Goal: Task Accomplishment & Management: Use online tool/utility

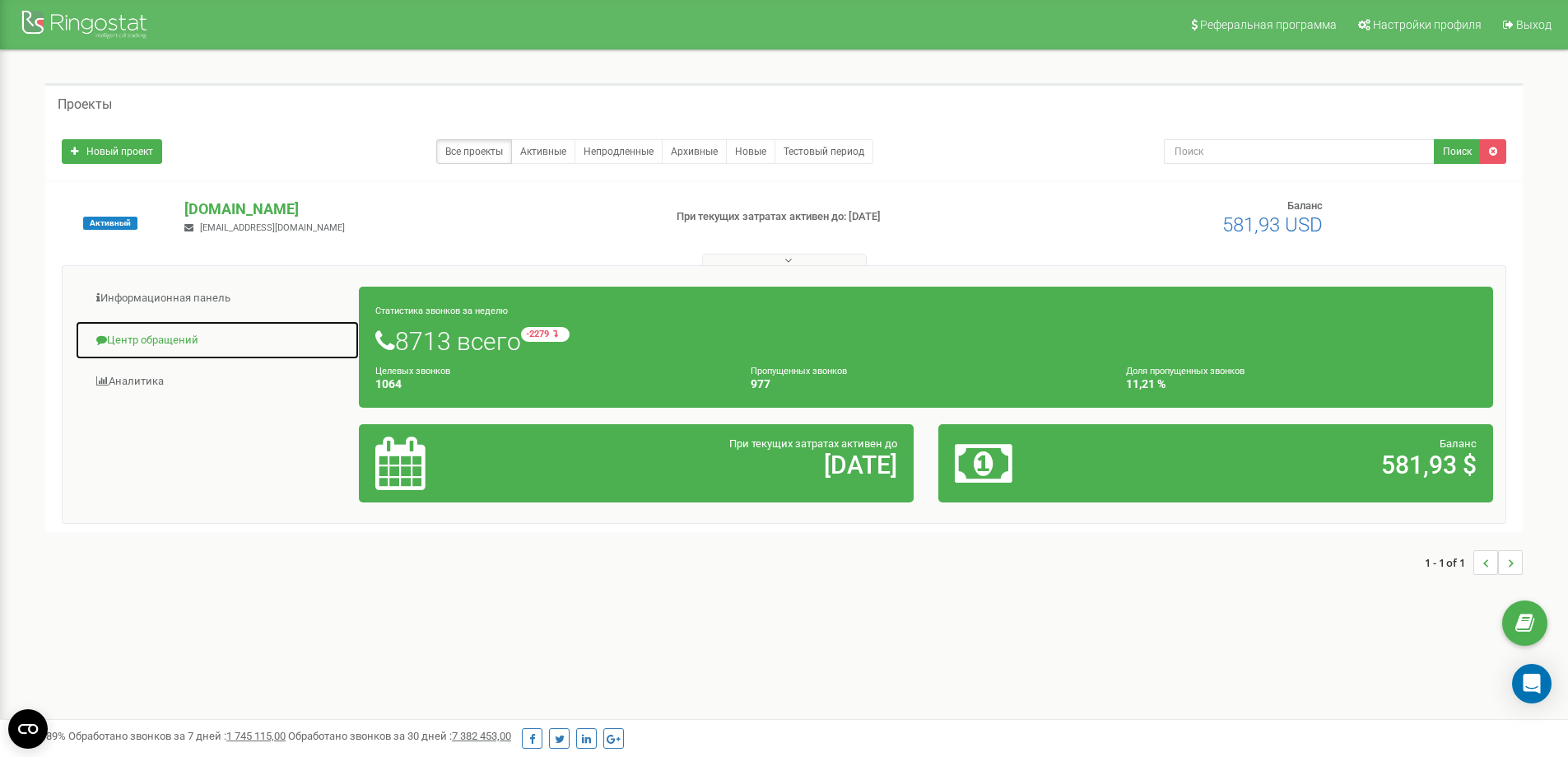
click at [127, 336] on link "Центр обращений" at bounding box center [217, 339] width 285 height 40
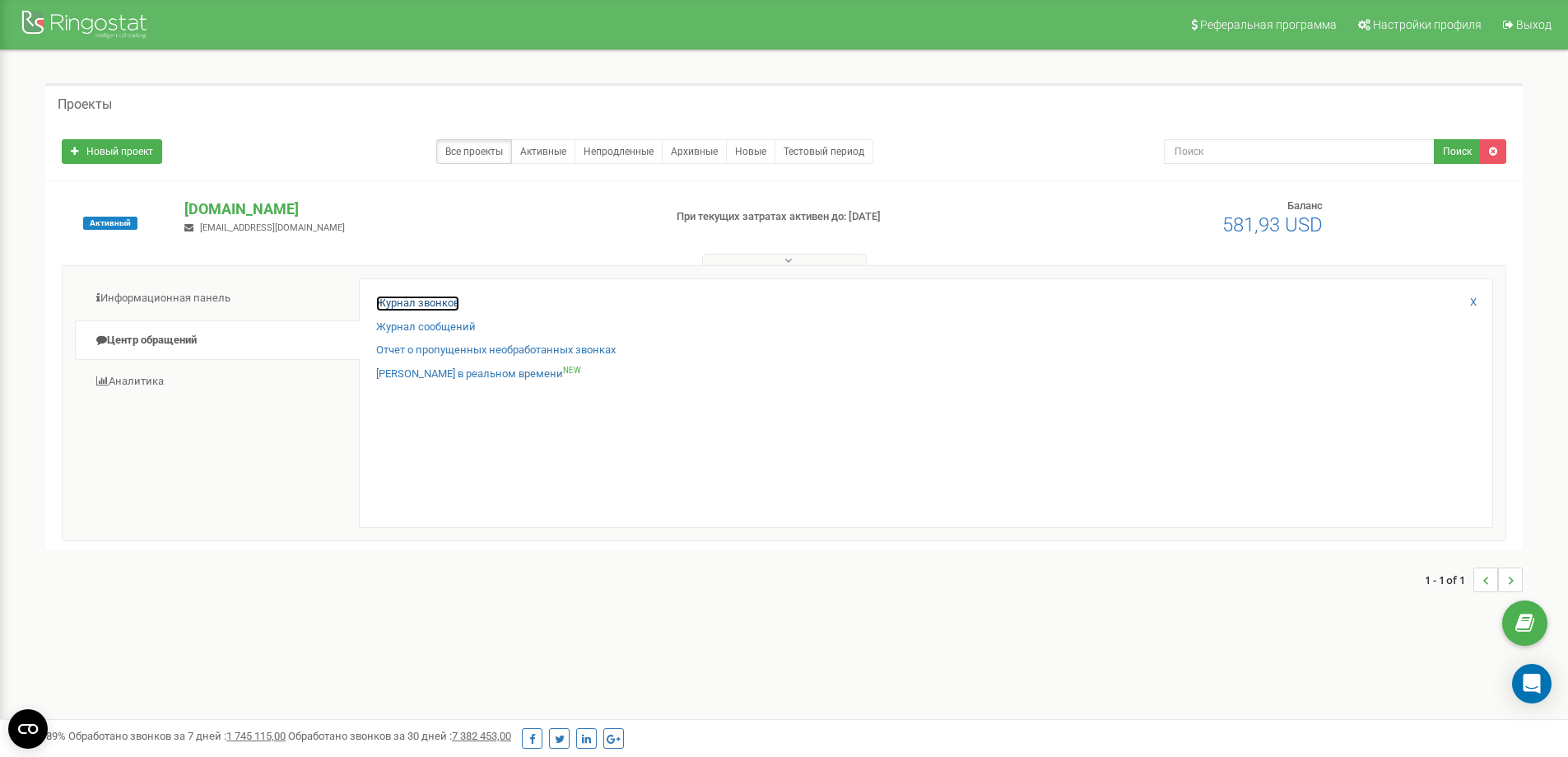
click at [410, 298] on link "Журнал звонков" at bounding box center [418, 304] width 84 height 16
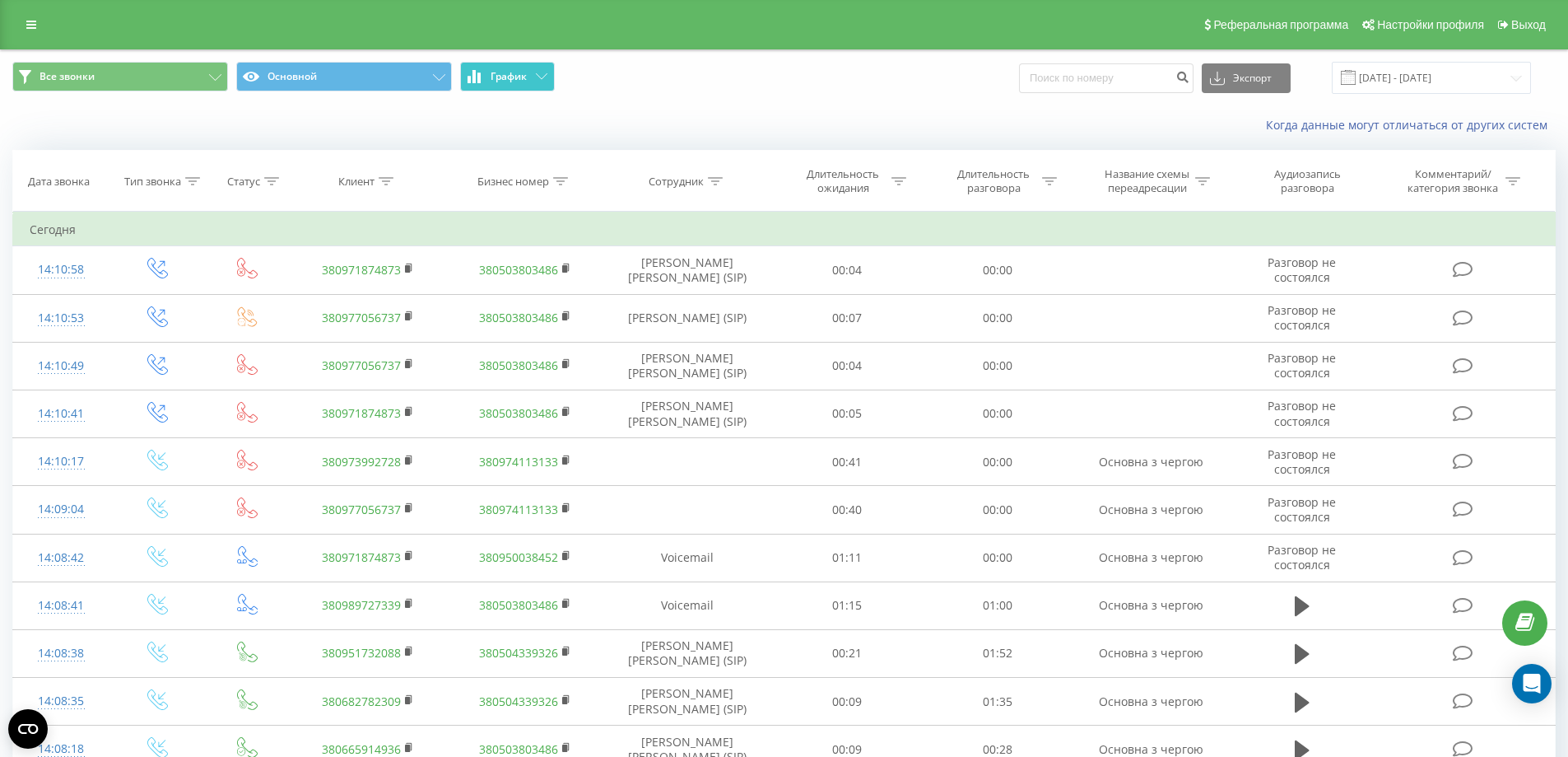
click at [548, 82] on button "График" at bounding box center [507, 76] width 95 height 29
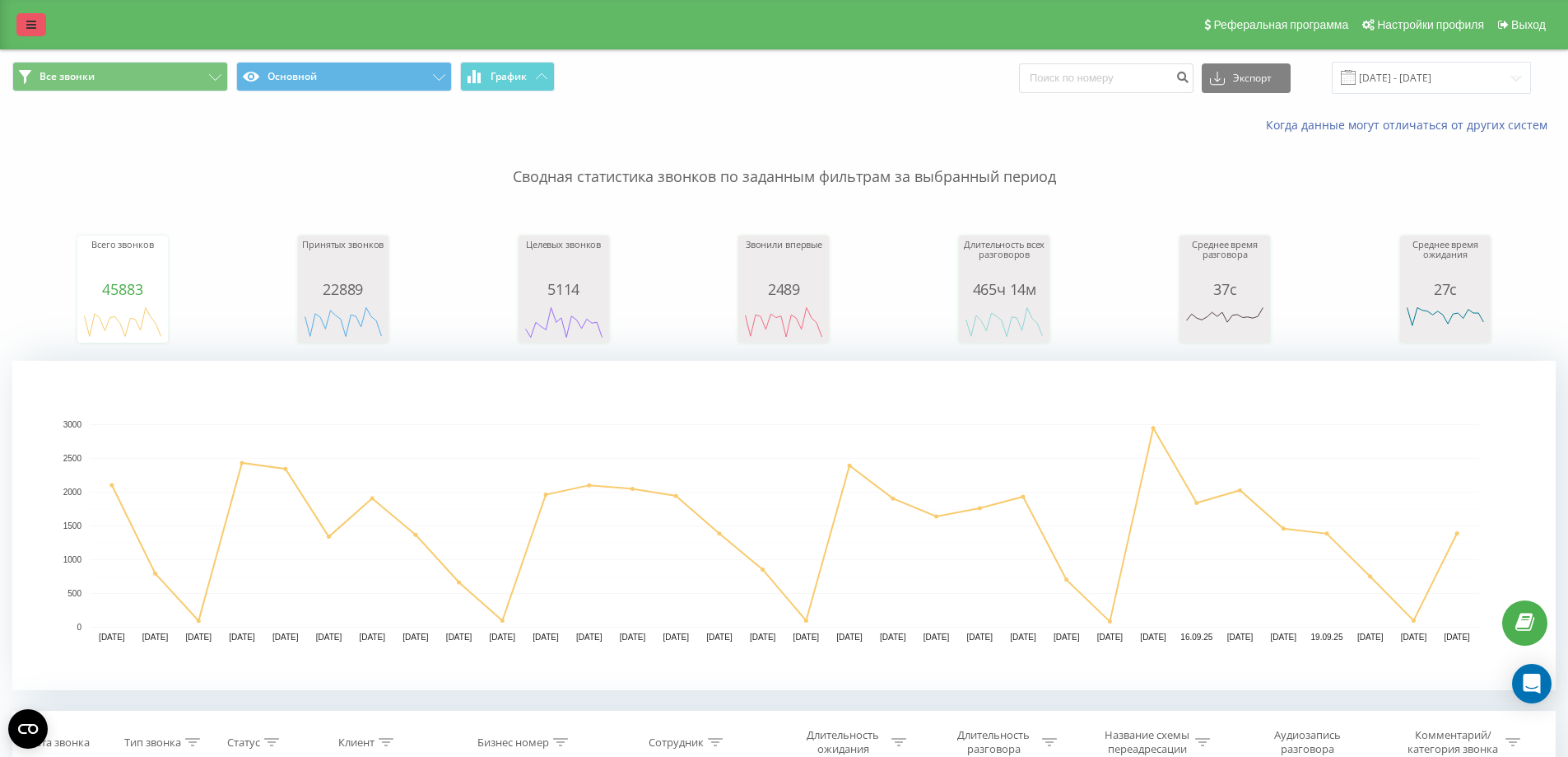
click at [28, 24] on icon at bounding box center [31, 24] width 10 height 12
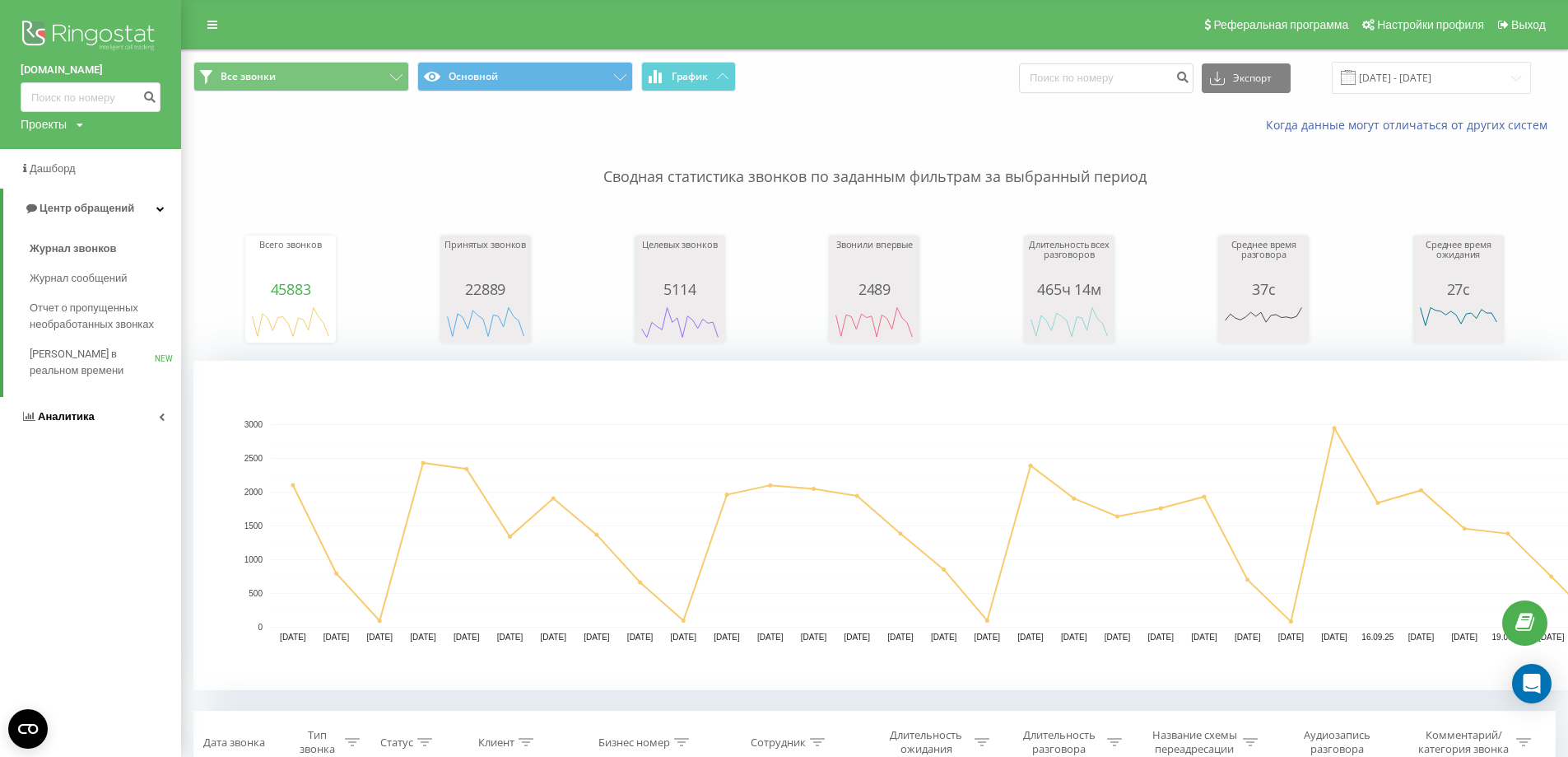
click at [78, 410] on span "Аналитика" at bounding box center [67, 416] width 57 height 12
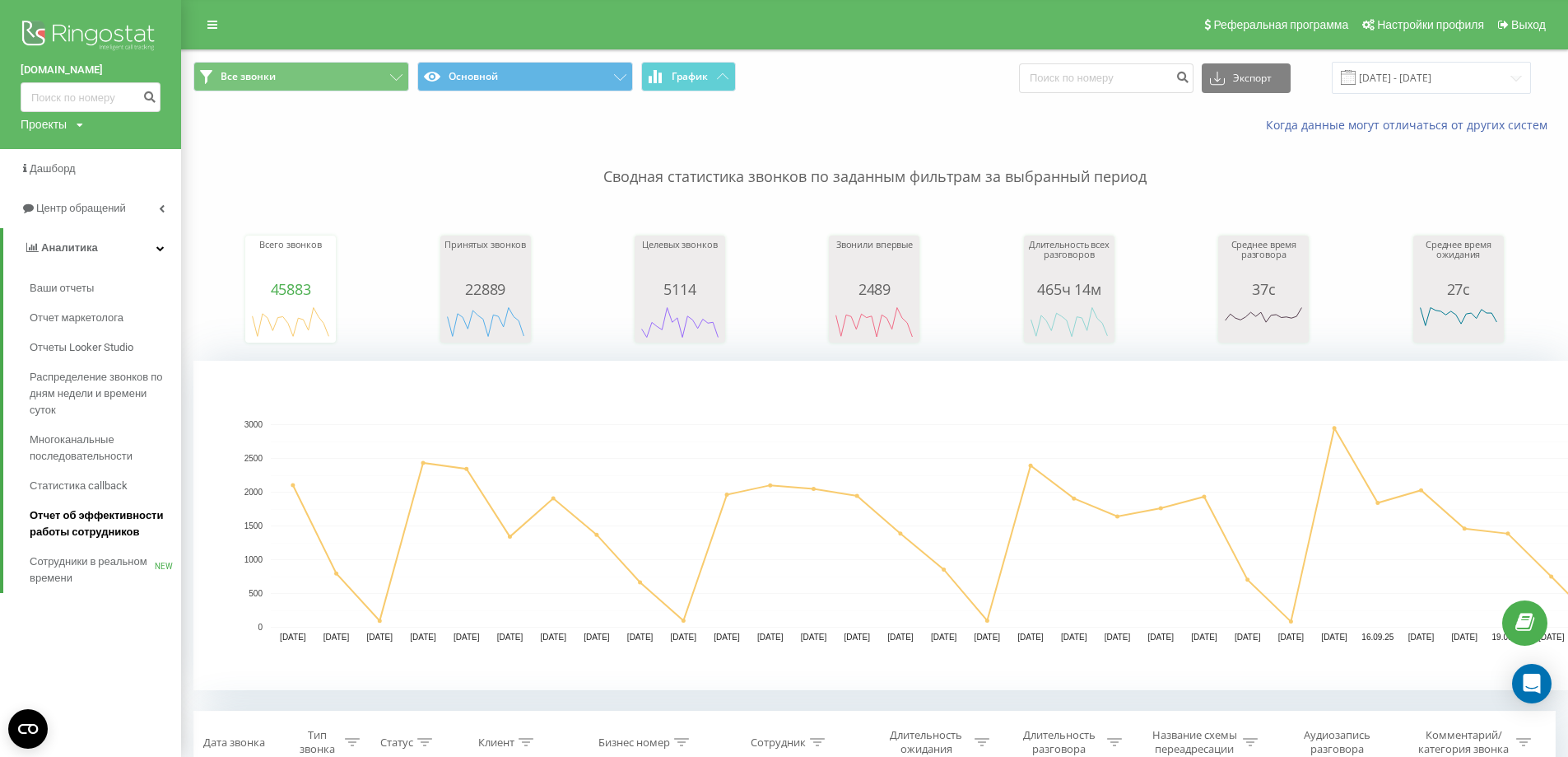
click at [99, 524] on span "Отчет об эффективности работы сотрудников" at bounding box center [100, 523] width 143 height 33
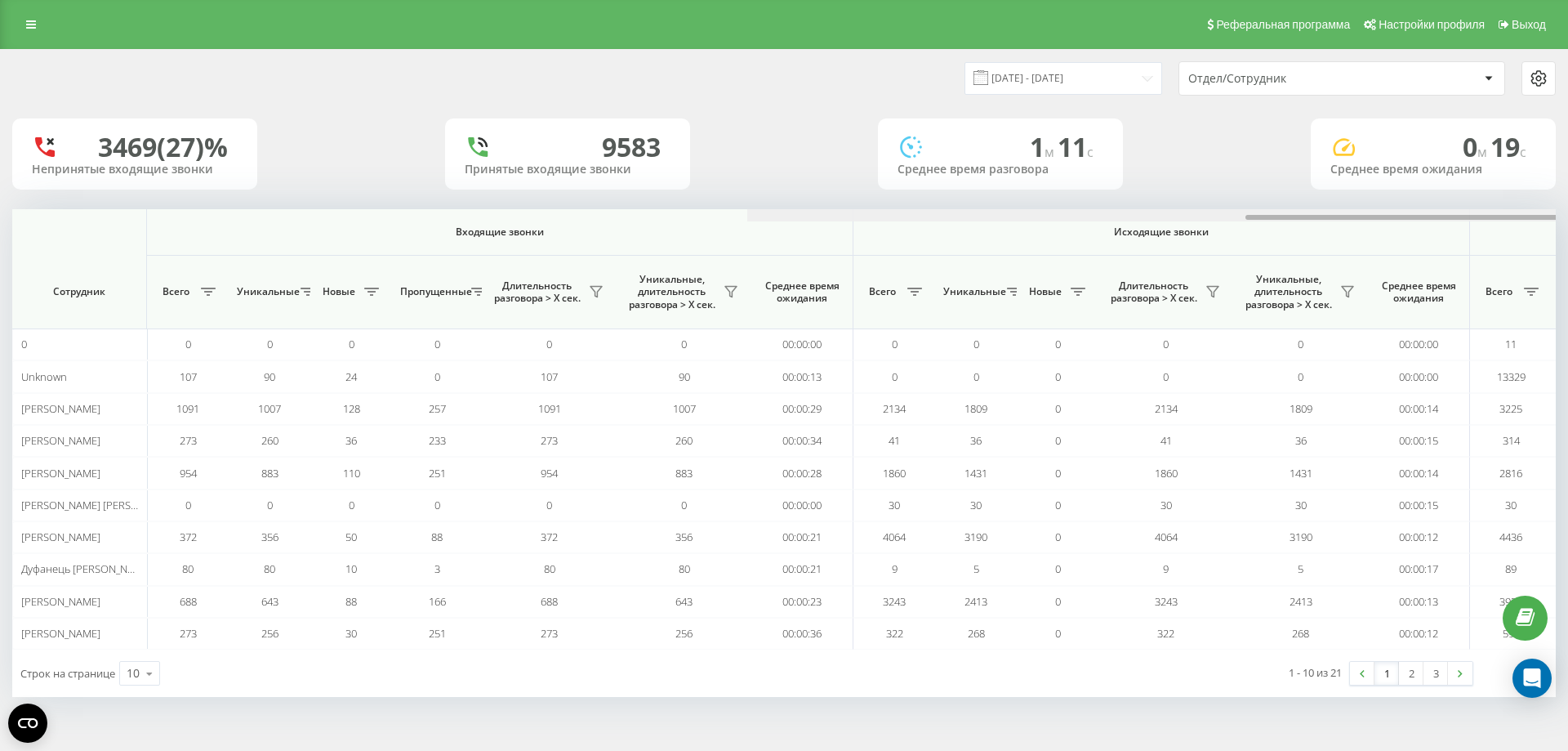
scroll to position [0, 735]
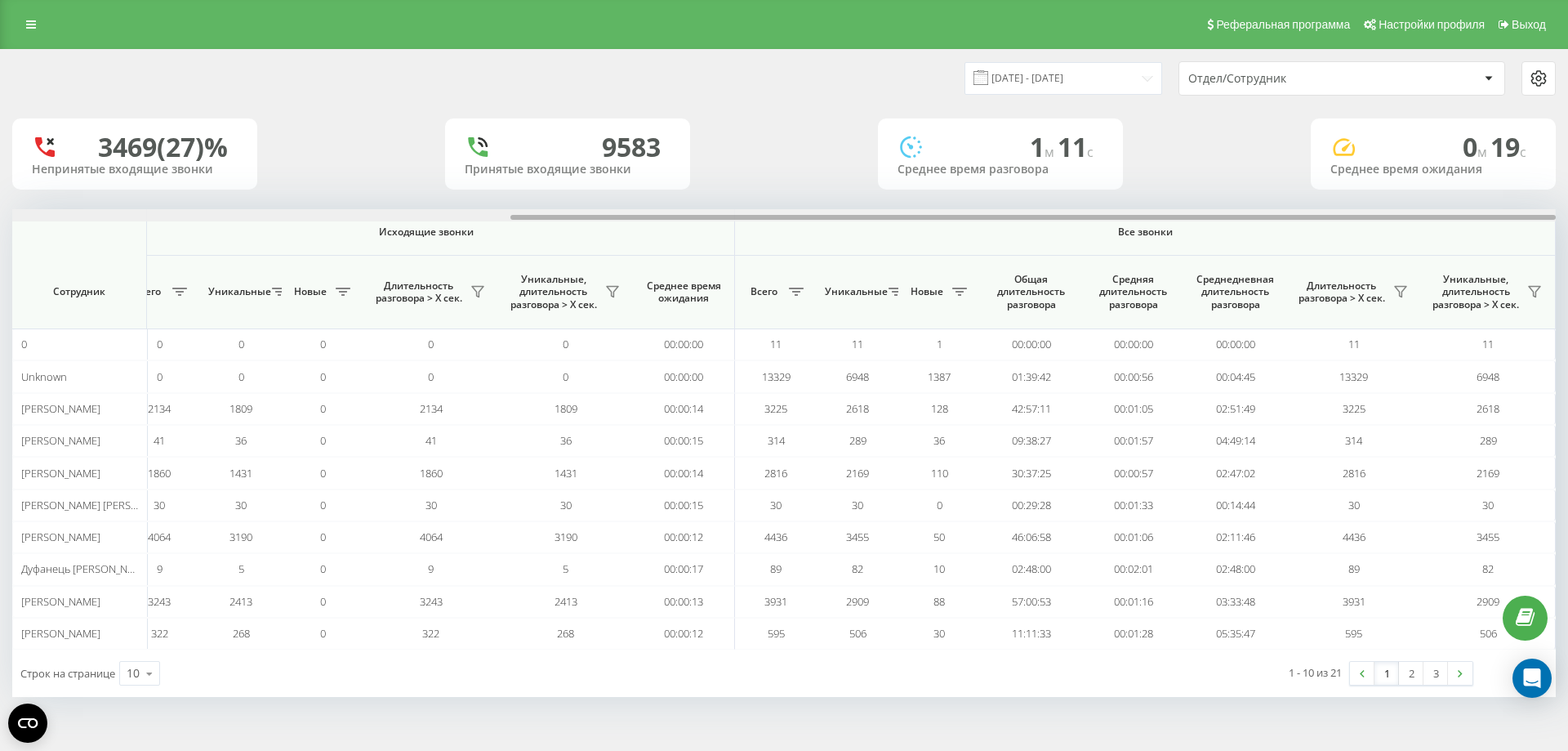
drag, startPoint x: 303, startPoint y: 217, endPoint x: 1536, endPoint y: 150, distance: 1234.8
click at [1536, 150] on div "22.08.2025 - 22.09.2025 Отдел/Сотрудник 3469 (27)% Непринятые входящие звонки 9…" at bounding box center [784, 374] width 1543 height 647
click at [1121, 74] on input "22.08.2025 - 22.09.2025" at bounding box center [1063, 78] width 197 height 32
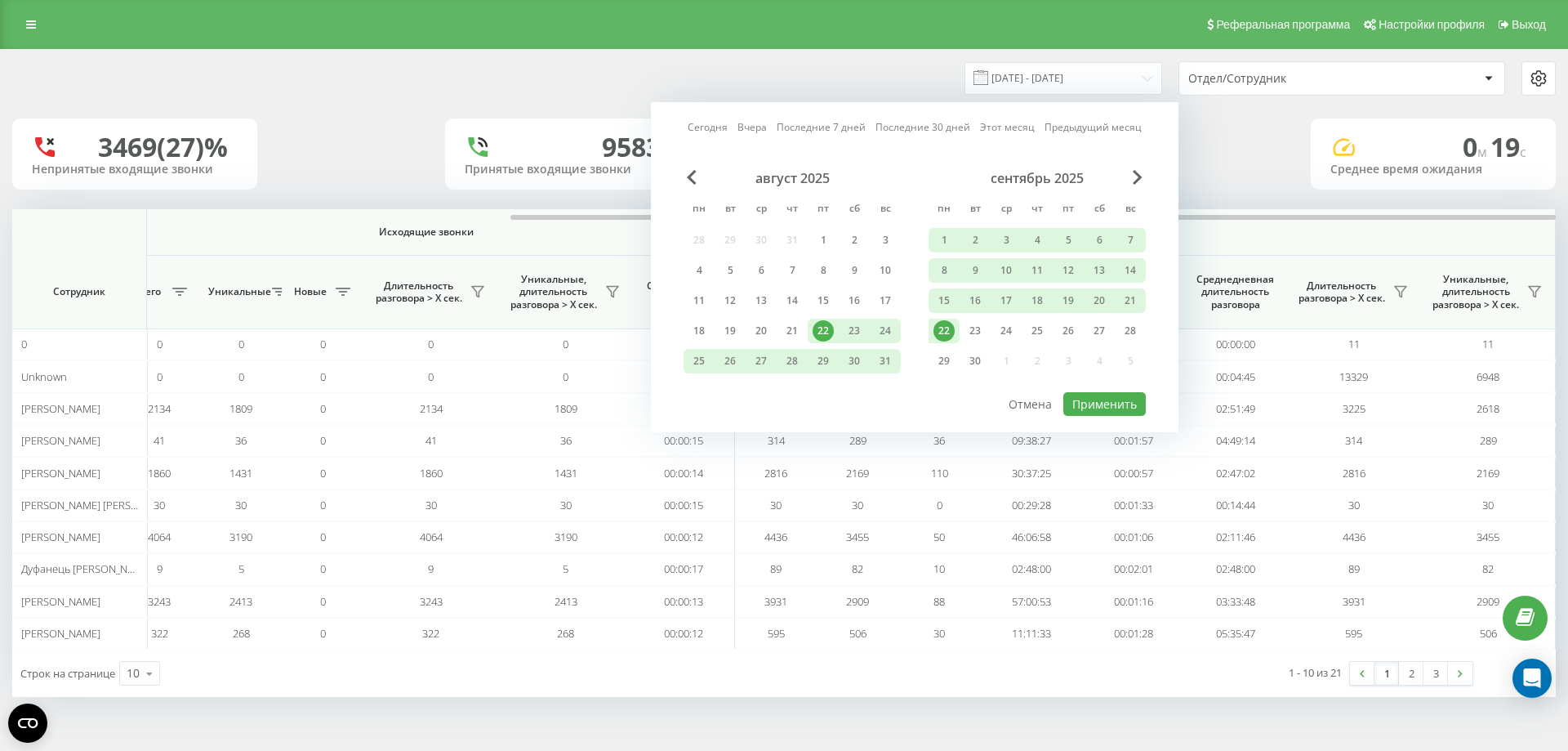
click at [944, 328] on div "22" at bounding box center [944, 331] width 21 height 21
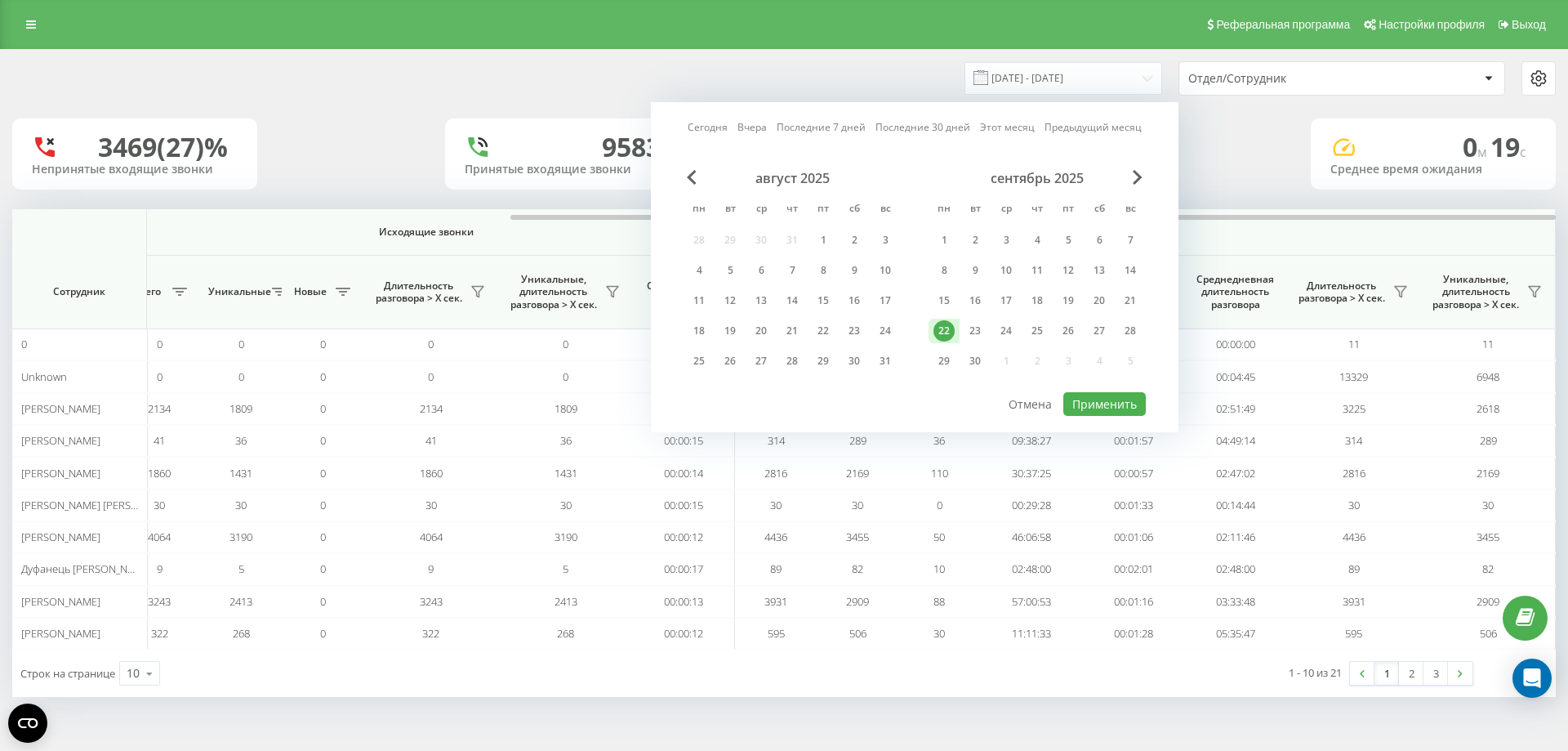
click at [944, 328] on div "22" at bounding box center [944, 331] width 21 height 21
click at [1108, 404] on button "Применить" at bounding box center [1104, 404] width 83 height 24
type input "22.09.2025 - 22.09.2025"
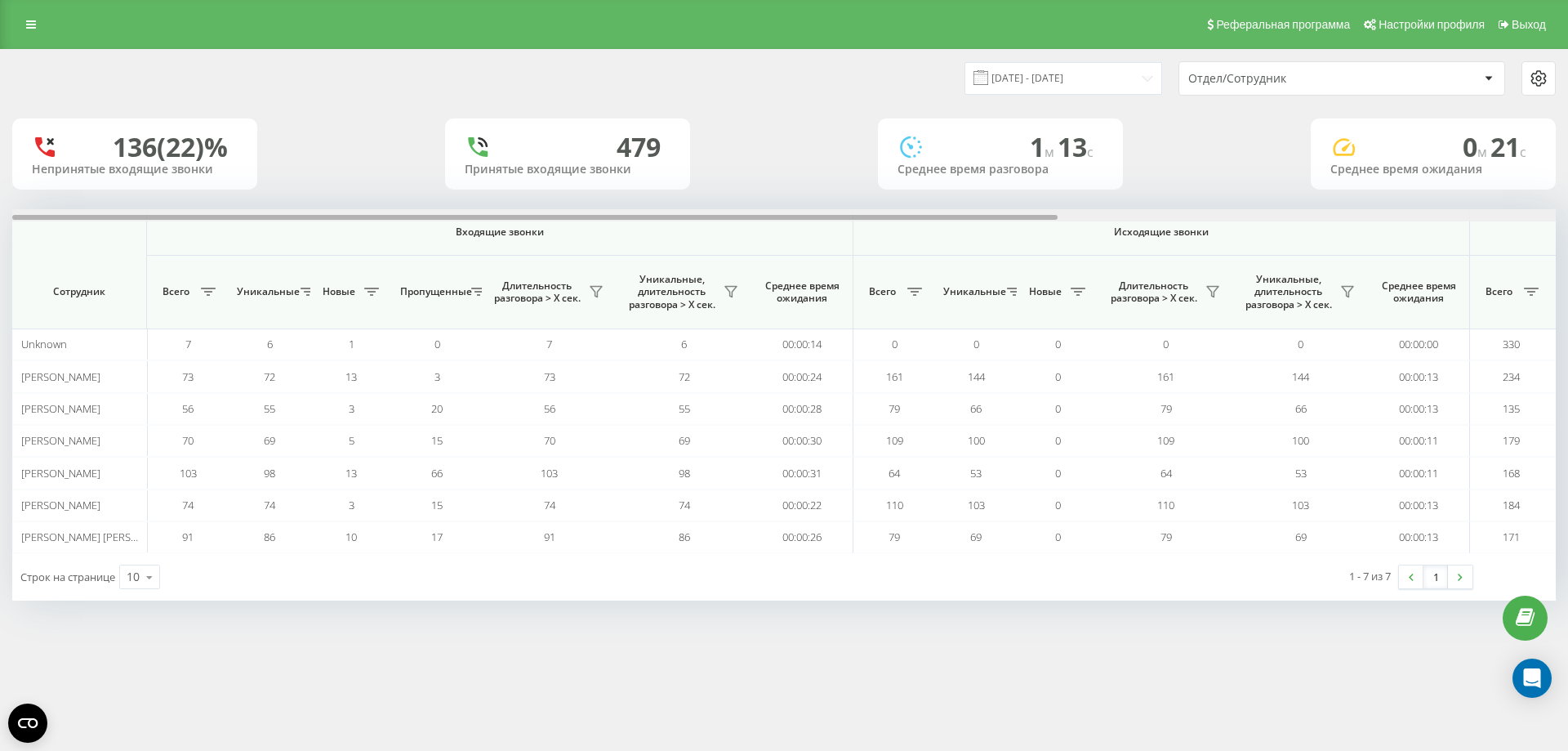
scroll to position [0, 735]
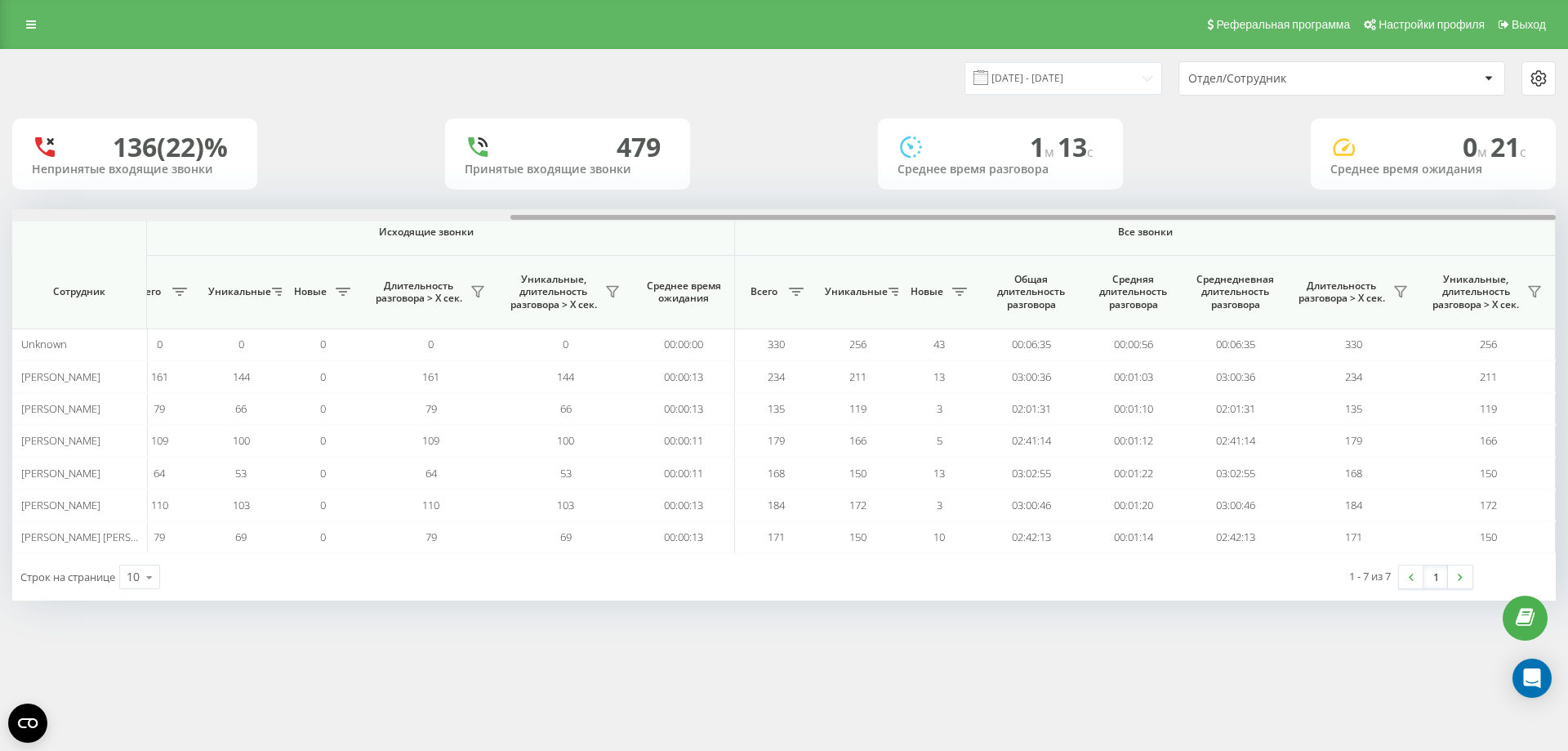
drag, startPoint x: 724, startPoint y: 217, endPoint x: 1567, endPoint y: 145, distance: 846.1
click at [1567, 145] on div "22.09.2025 - 22.09.2025 Отдел/Сотрудник 136 (22)% Непринятые входящие звонки 47…" at bounding box center [784, 341] width 1568 height 584
drag, startPoint x: 933, startPoint y: 217, endPoint x: 1337, endPoint y: 183, distance: 405.4
click at [1337, 183] on div "22.09.2025 - 22.09.2025 Отдел/Сотрудник 136 (22)% Непринятые входящие звонки 47…" at bounding box center [784, 325] width 1543 height 551
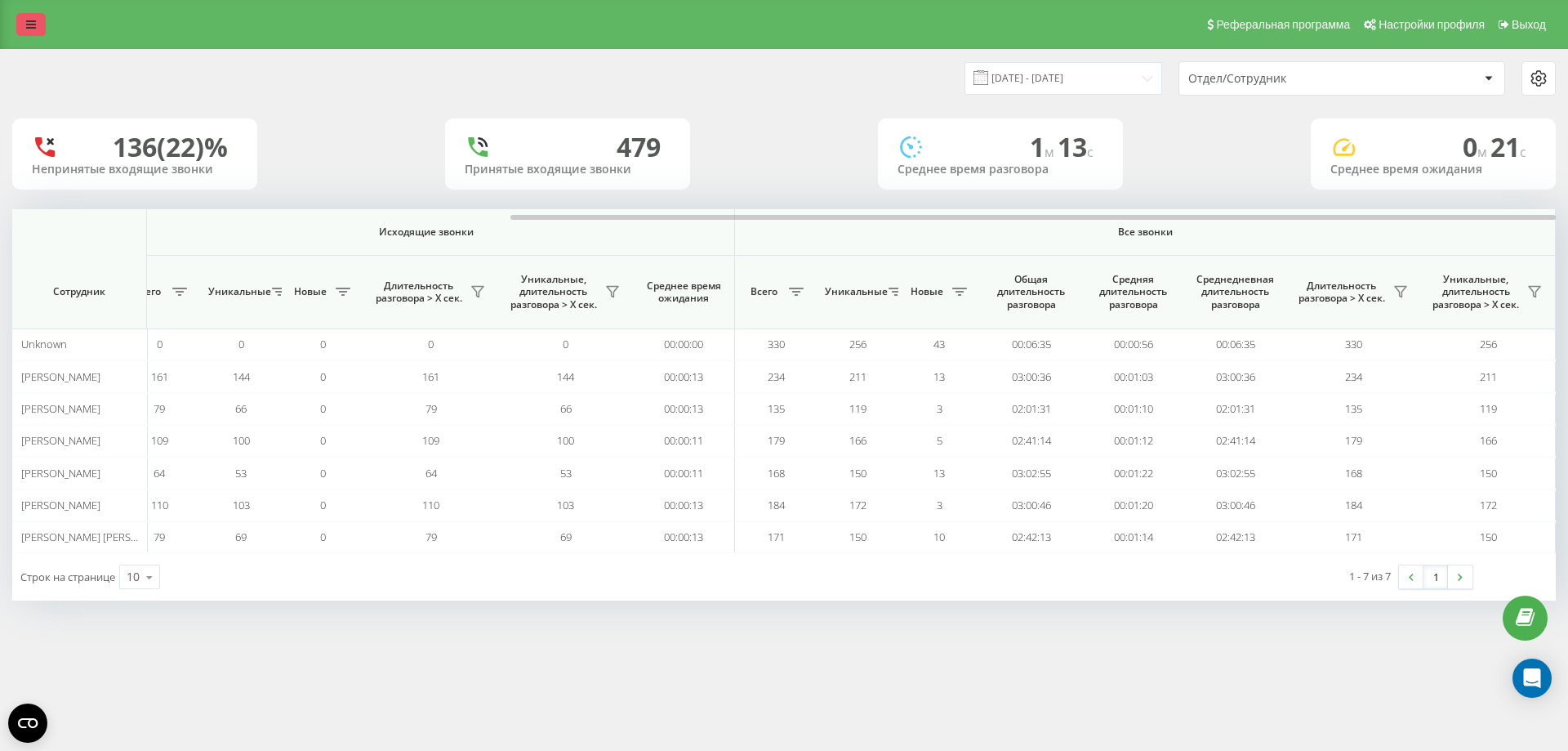
click at [28, 17] on link at bounding box center [31, 25] width 29 height 23
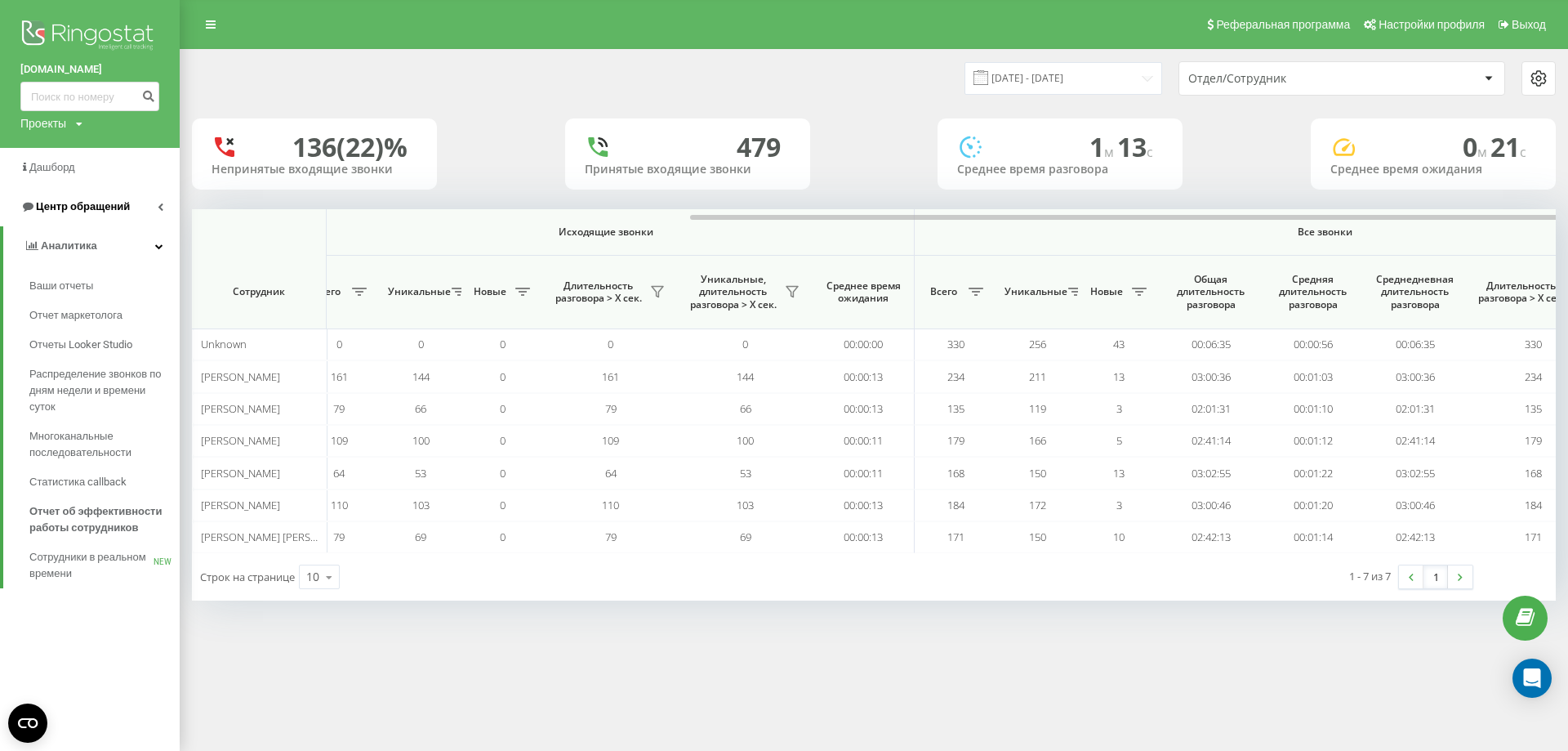
click at [112, 204] on span "Центр обращений" at bounding box center [83, 206] width 94 height 12
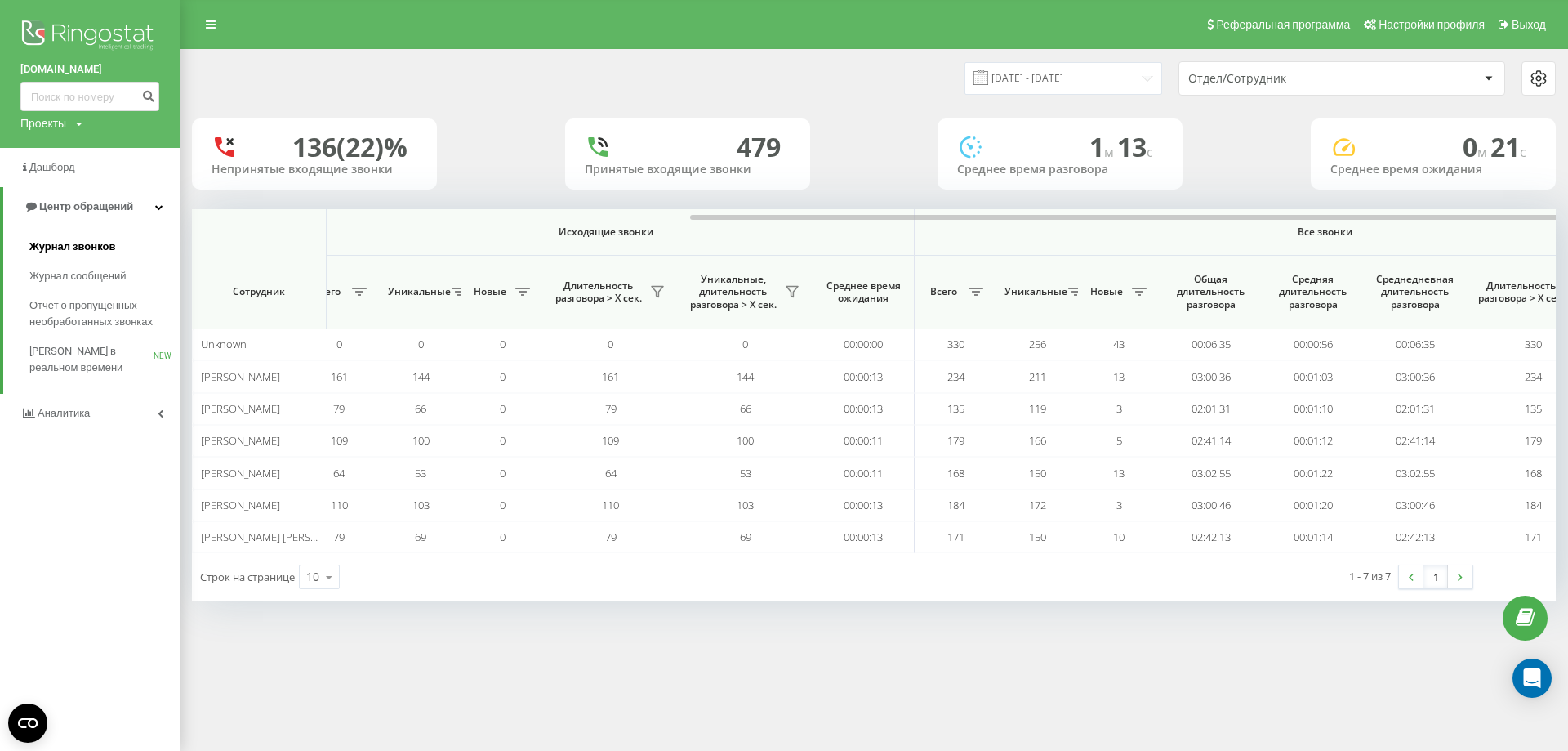
click at [113, 242] on span "Журнал звонков" at bounding box center [71, 247] width 85 height 17
